Goal: Task Accomplishment & Management: Complete application form

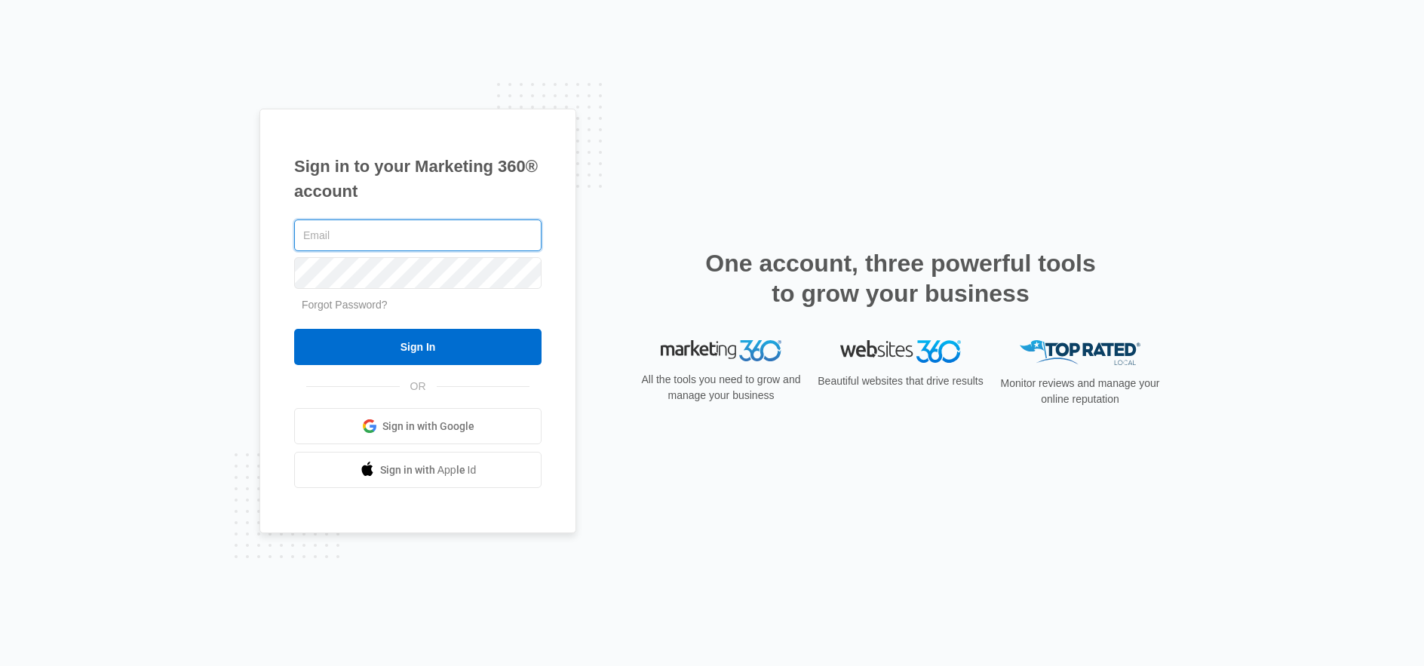
type input "[EMAIL_ADDRESS][DOMAIN_NAME]"
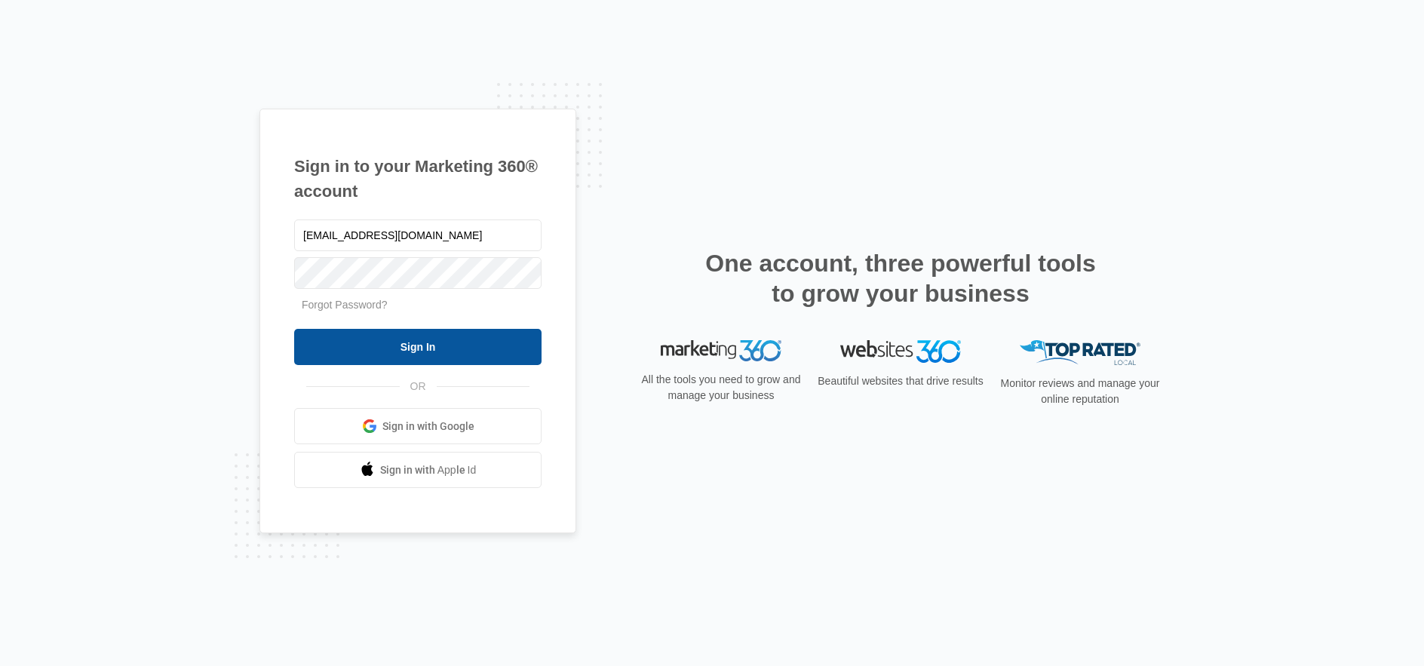
click at [482, 342] on input "Sign In" at bounding box center [417, 347] width 247 height 36
